Goal: Transaction & Acquisition: Purchase product/service

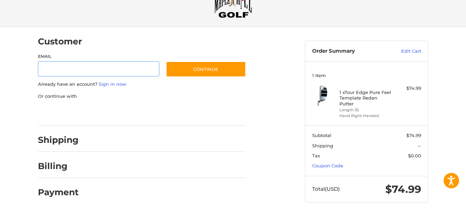
scroll to position [35, 0]
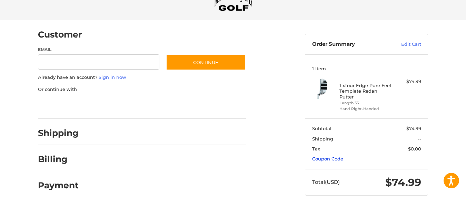
click at [335, 159] on link "Coupon Code" at bounding box center [327, 159] width 31 height 6
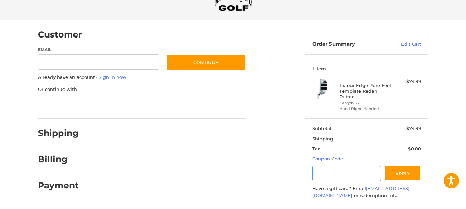
click at [324, 173] on input "Gift Certificate or Coupon Code" at bounding box center [346, 174] width 69 height 16
type input "*********"
click at [394, 177] on button "Apply" at bounding box center [402, 174] width 37 height 16
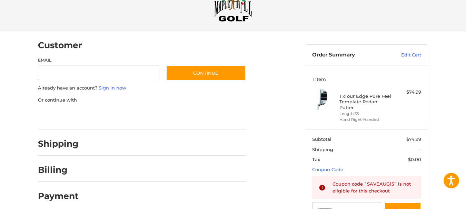
scroll to position [0, 0]
